Goal: Task Accomplishment & Management: Use online tool/utility

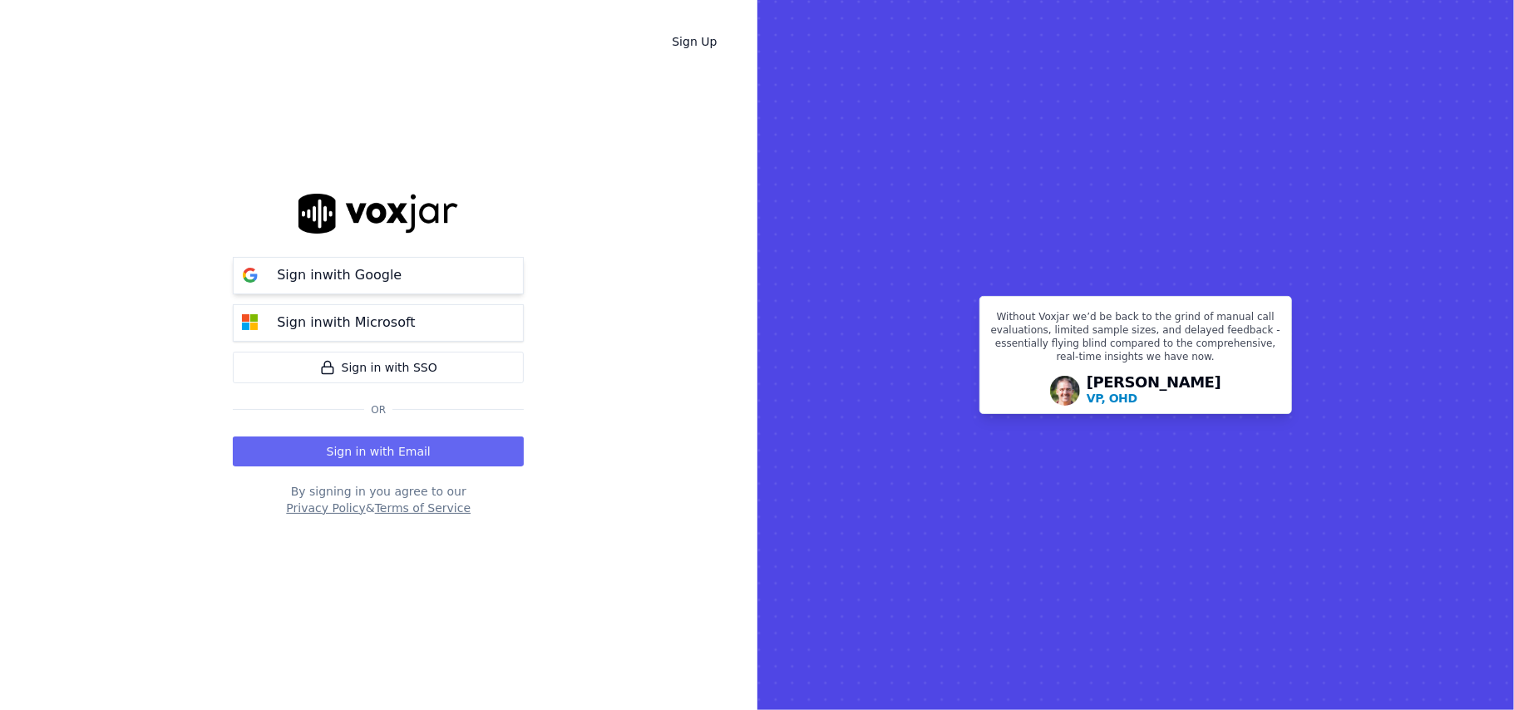
click at [440, 273] on button "Sign in with Google" at bounding box center [378, 275] width 291 height 37
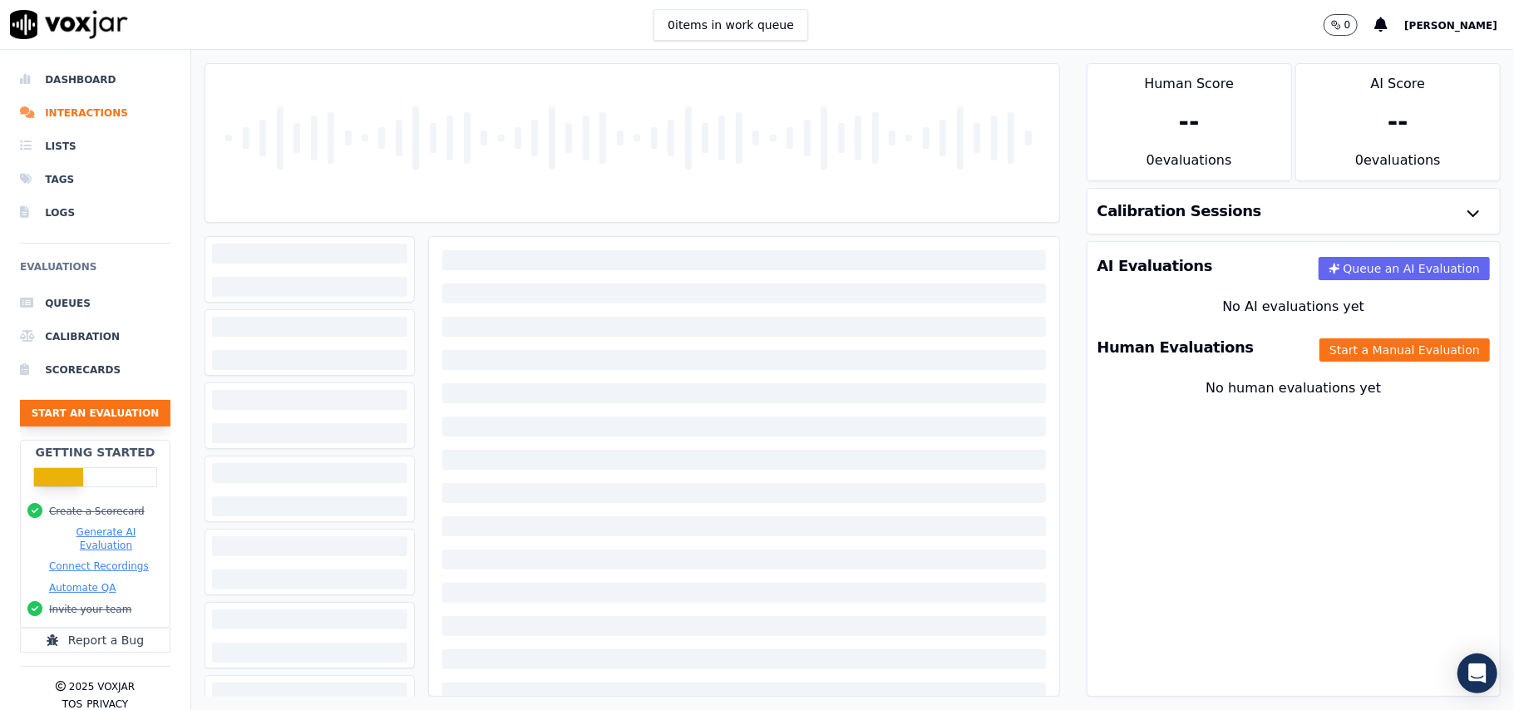
click at [86, 409] on button "Start an Evaluation" at bounding box center [95, 413] width 150 height 27
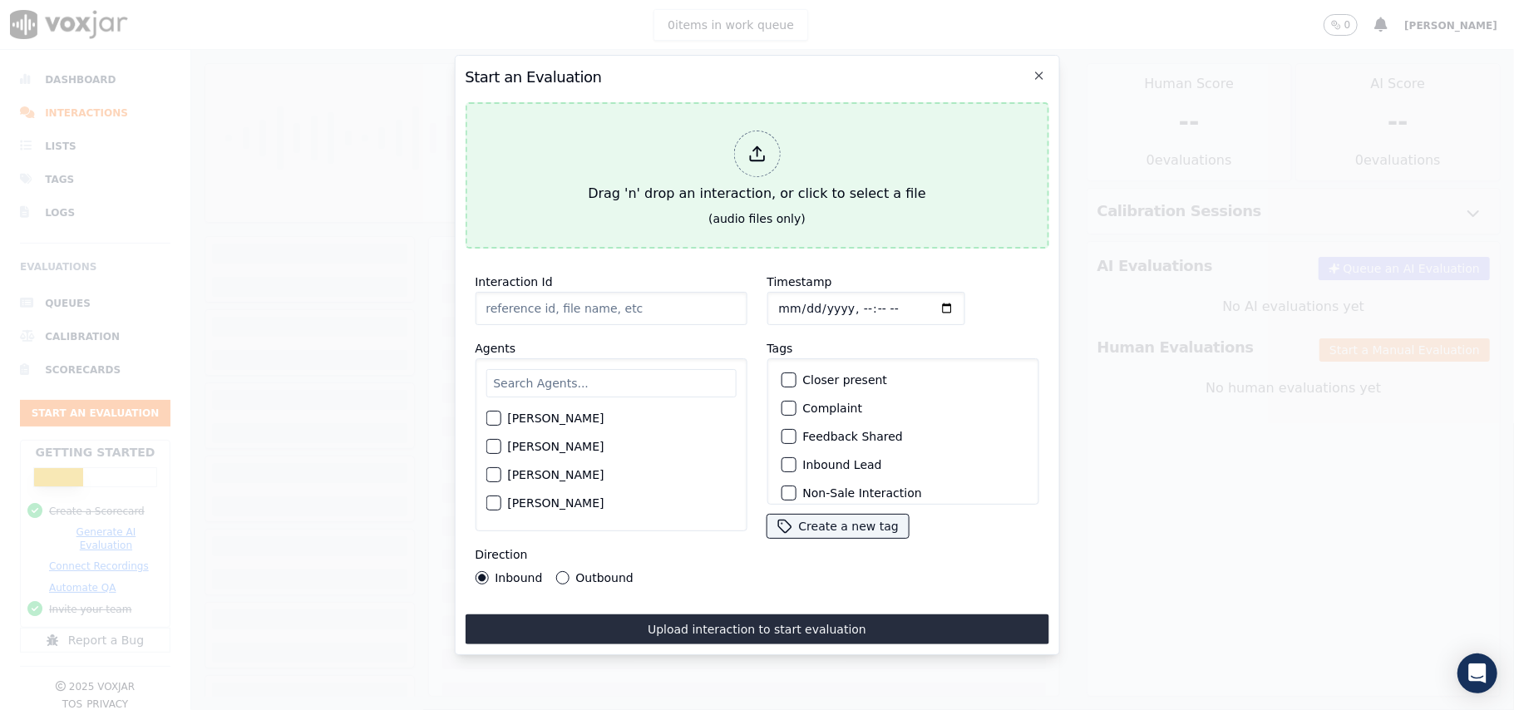
click at [766, 150] on div at bounding box center [756, 154] width 47 height 47
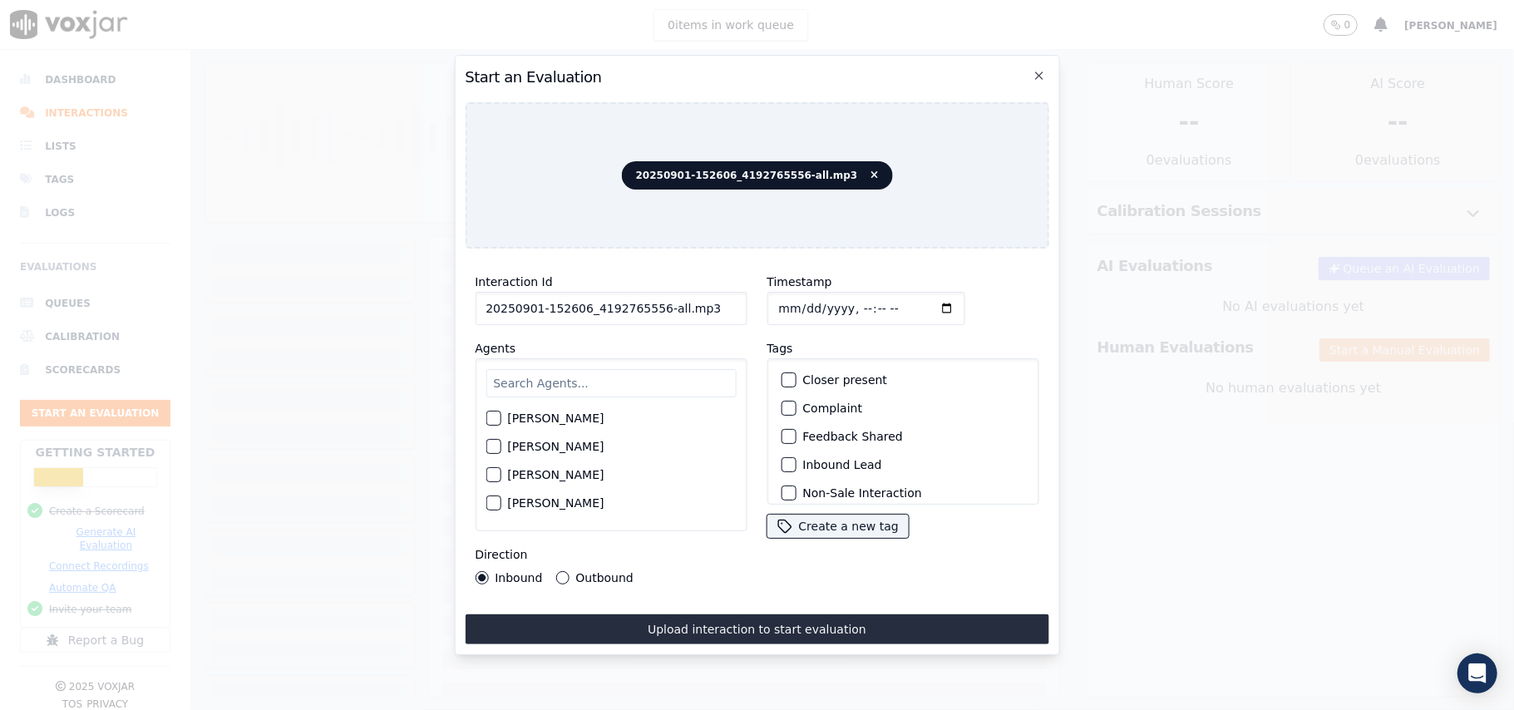
drag, startPoint x: 703, startPoint y: 303, endPoint x: 653, endPoint y: 304, distance: 49.9
click at [653, 304] on input "20250901-152606_4192765556-all.mp3" at bounding box center [611, 308] width 272 height 33
type input "20250901-152606_4192765556-C1"
click at [799, 303] on input "Timestamp" at bounding box center [865, 308] width 198 height 33
type input "[DATE]T14:41"
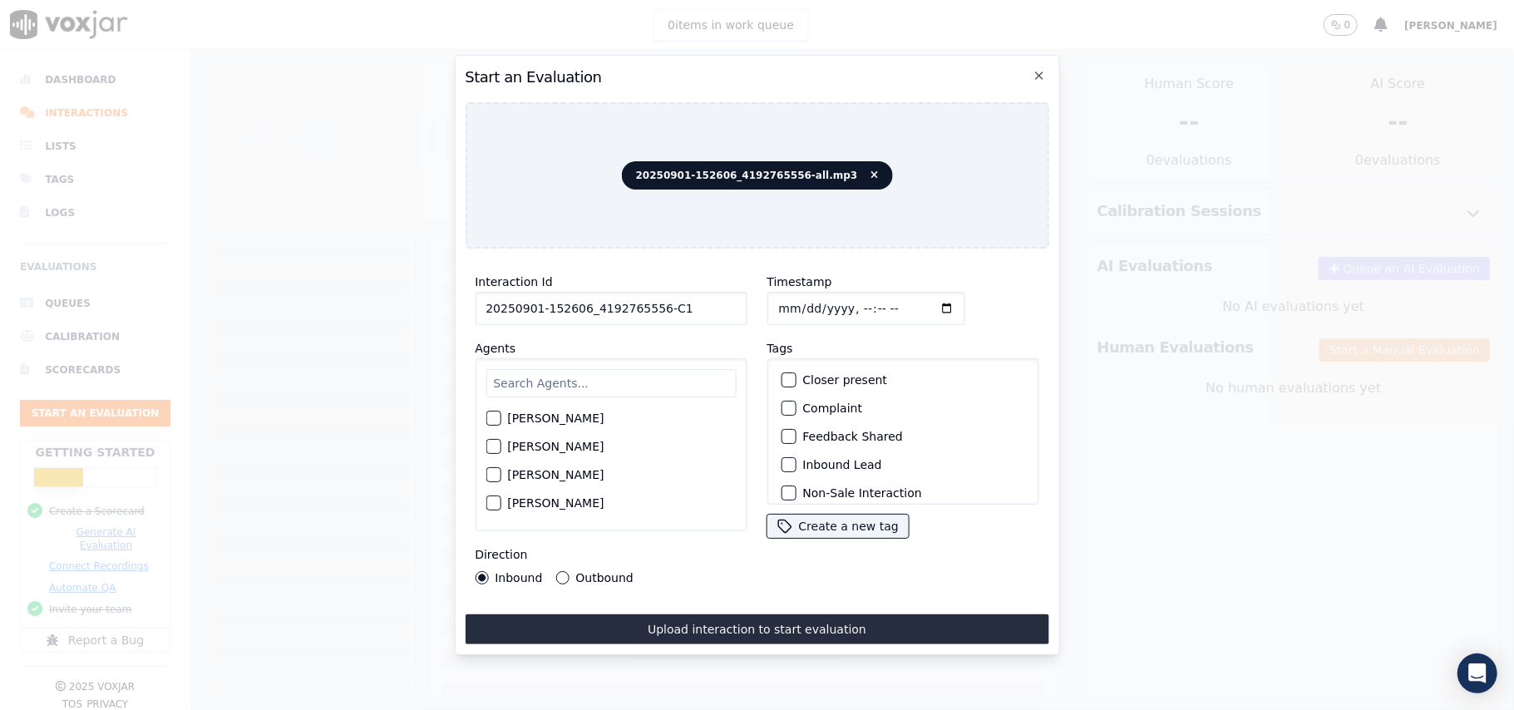
click at [594, 386] on input "text" at bounding box center [610, 383] width 250 height 28
type input "Al"
click at [490, 470] on div "button" at bounding box center [492, 475] width 12 height 12
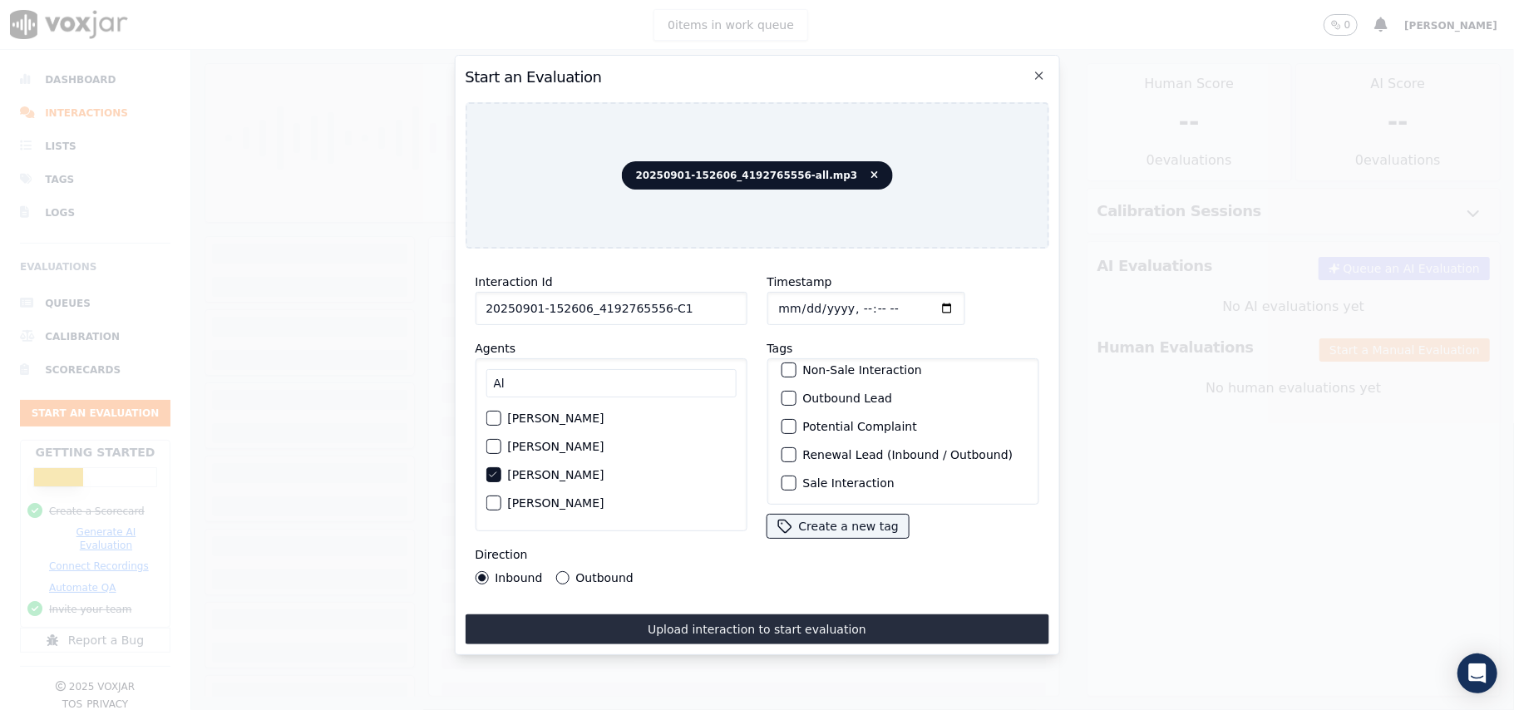
click at [785, 384] on div "Outbound Lead" at bounding box center [902, 398] width 257 height 28
click at [781, 391] on button "Outbound Lead" at bounding box center [788, 398] width 15 height 15
click at [781, 477] on div "button" at bounding box center [787, 483] width 12 height 12
click at [559, 571] on button "Outbound" at bounding box center [561, 577] width 13 height 13
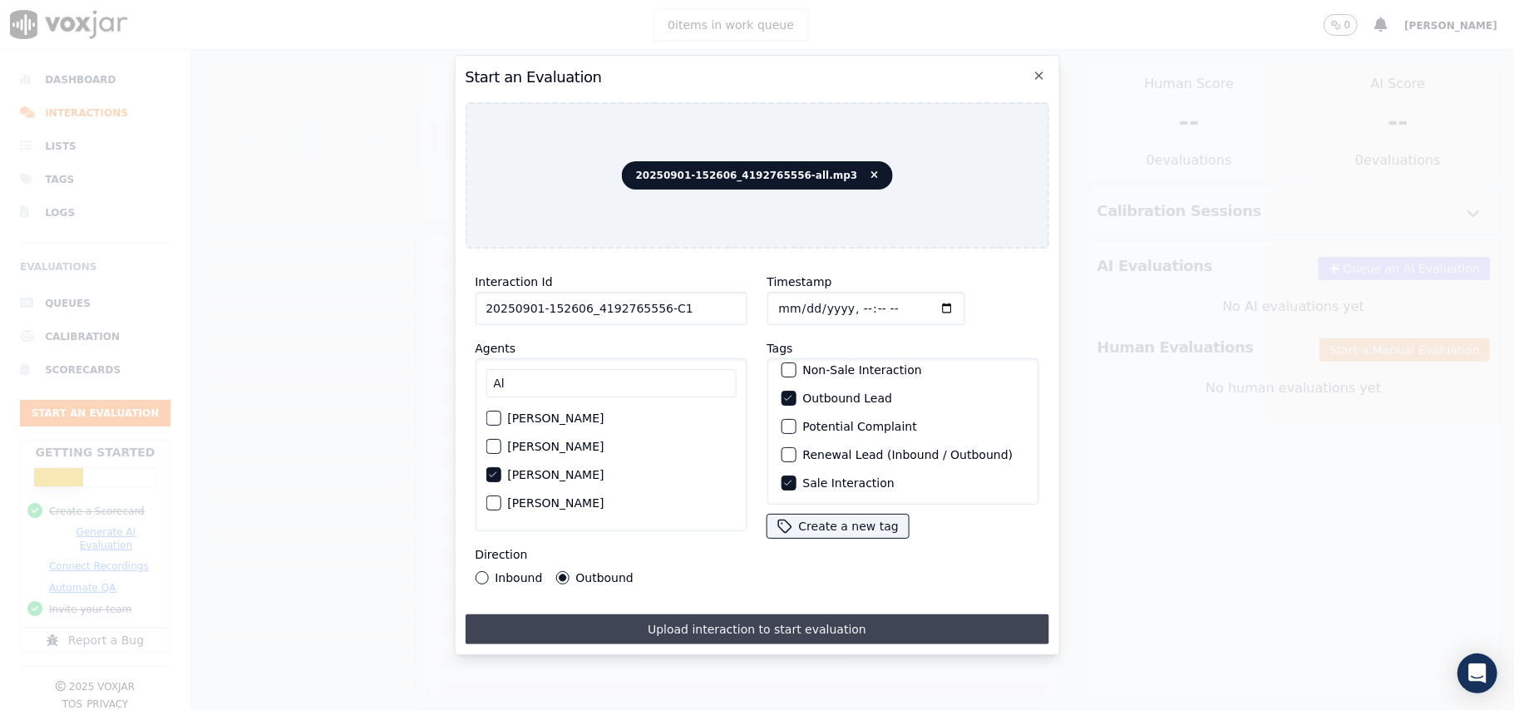
click at [648, 618] on button "Upload interaction to start evaluation" at bounding box center [757, 629] width 584 height 30
